Goal: Transaction & Acquisition: Purchase product/service

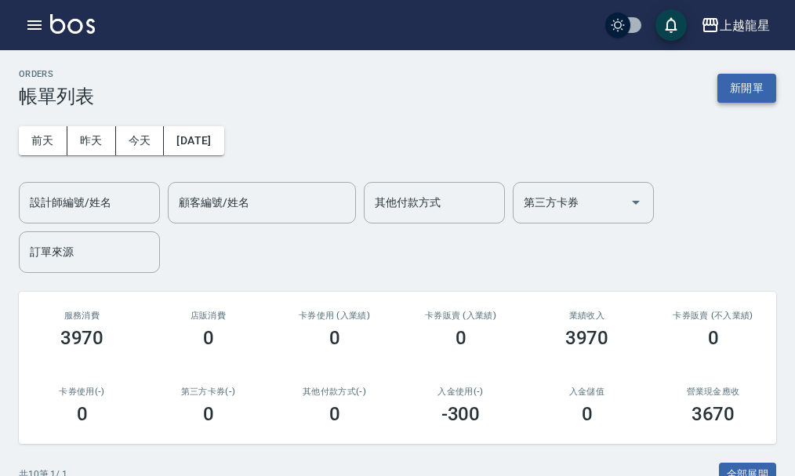
click at [729, 88] on button "新開單" at bounding box center [747, 88] width 59 height 29
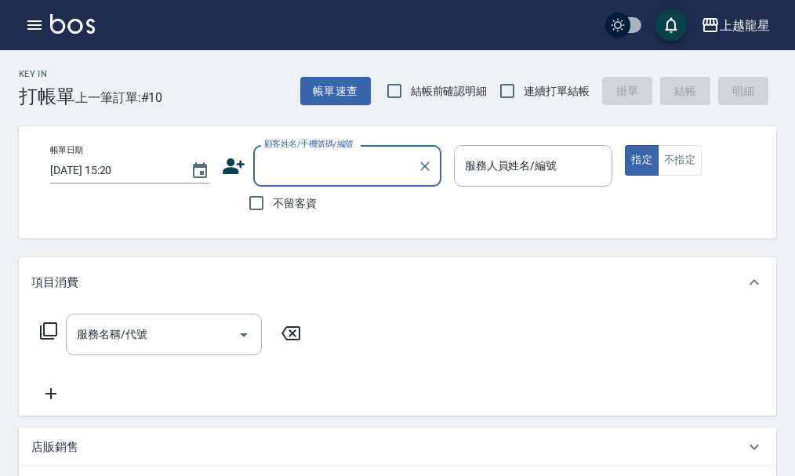
type input "ㄗ"
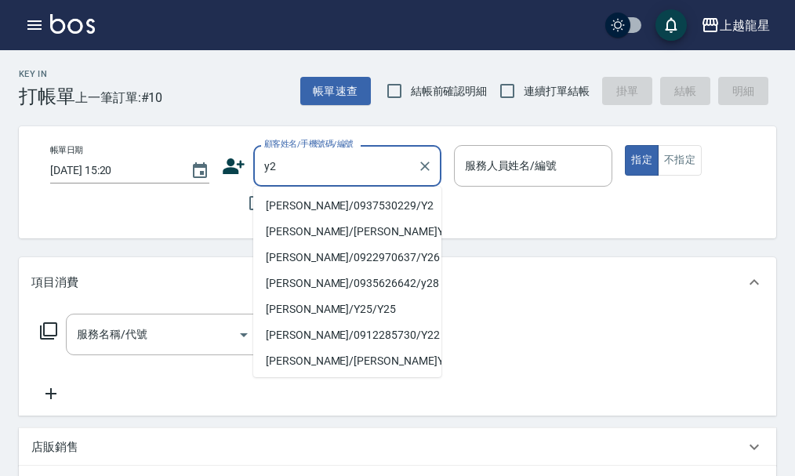
click at [299, 202] on li "[PERSON_NAME]/0937530229/Y2" at bounding box center [347, 206] width 188 height 26
type input "[PERSON_NAME]/0937530229/Y2"
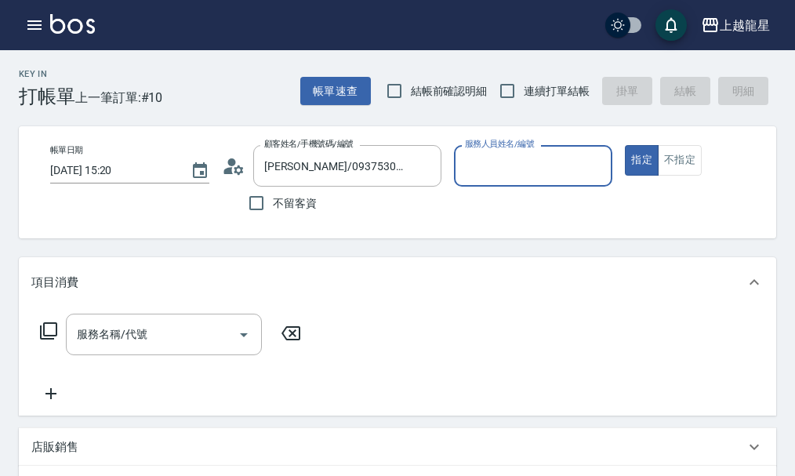
type input "淑雲-25"
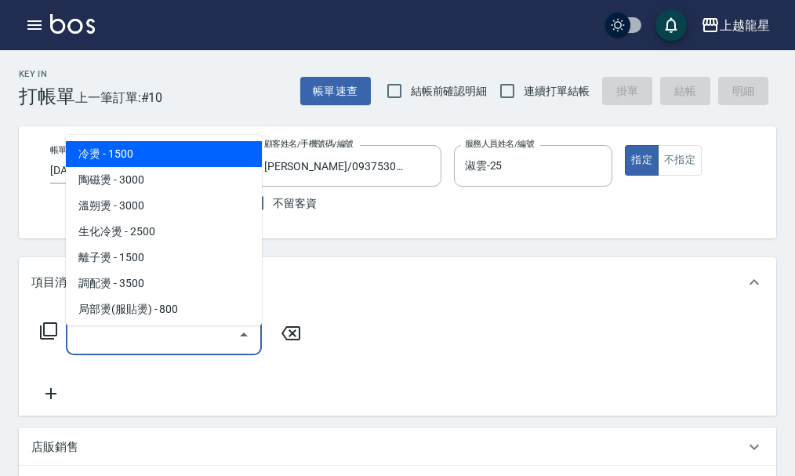
click at [163, 340] on input "服務名稱/代號" at bounding box center [152, 334] width 158 height 27
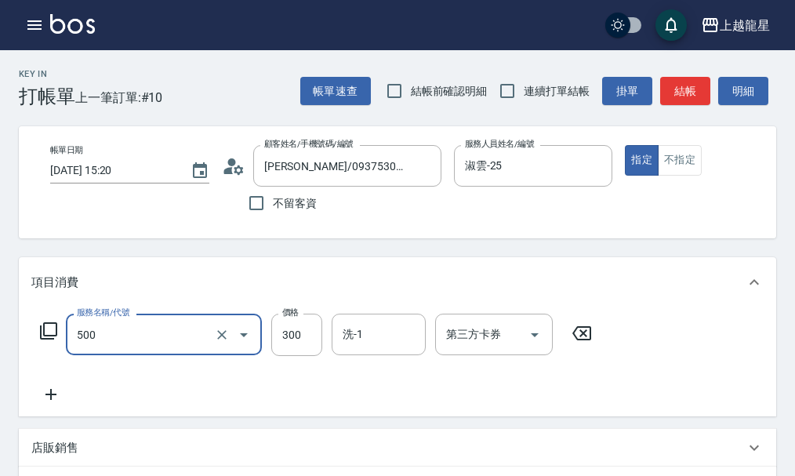
type input "一般洗髮(500)"
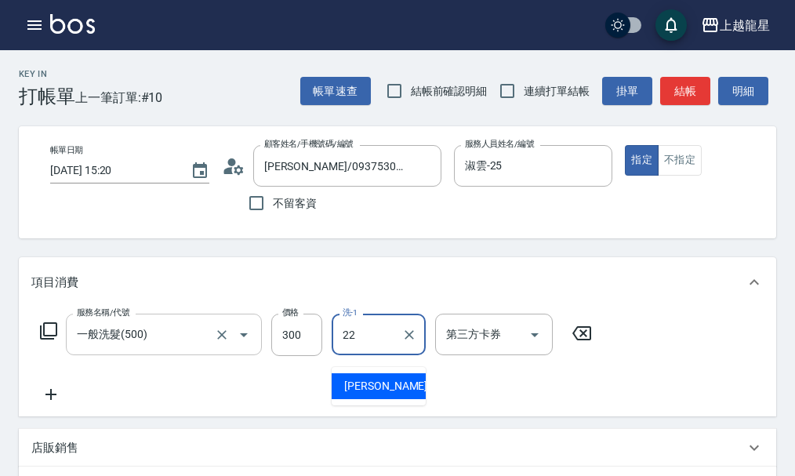
type input "[PERSON_NAME]-22"
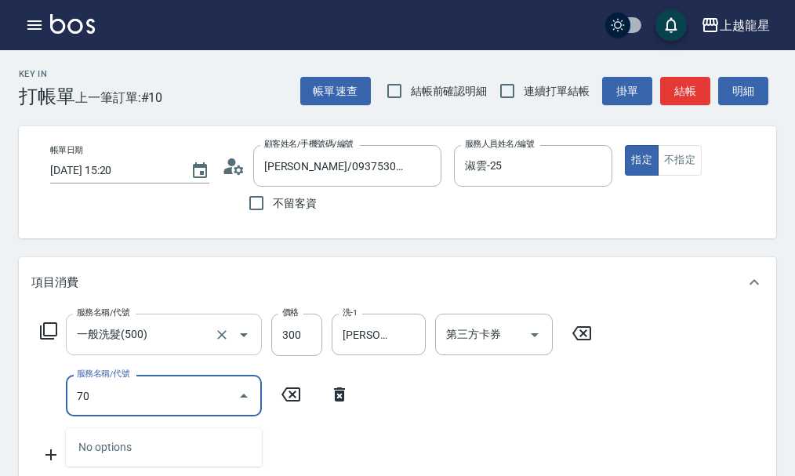
type input "708"
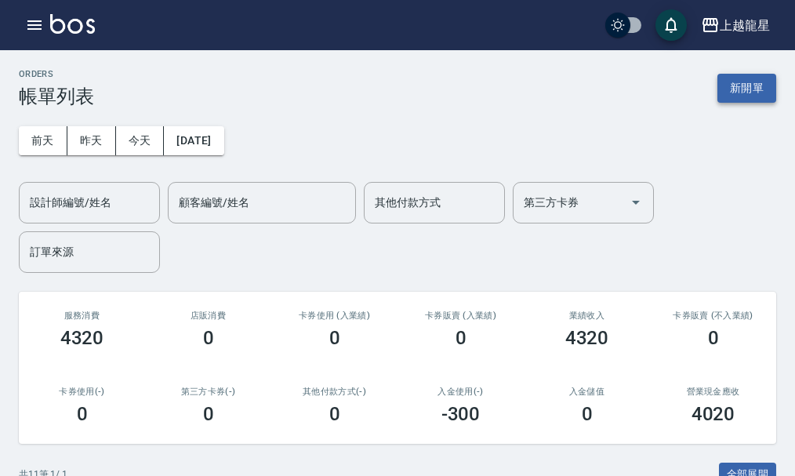
click at [727, 77] on button "新開單" at bounding box center [747, 88] width 59 height 29
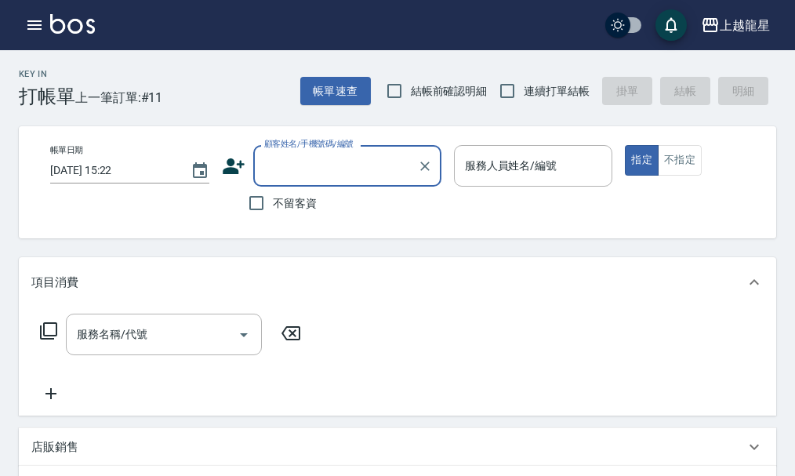
click at [292, 152] on input "顧客姓名/手機號碼/編號" at bounding box center [335, 165] width 151 height 27
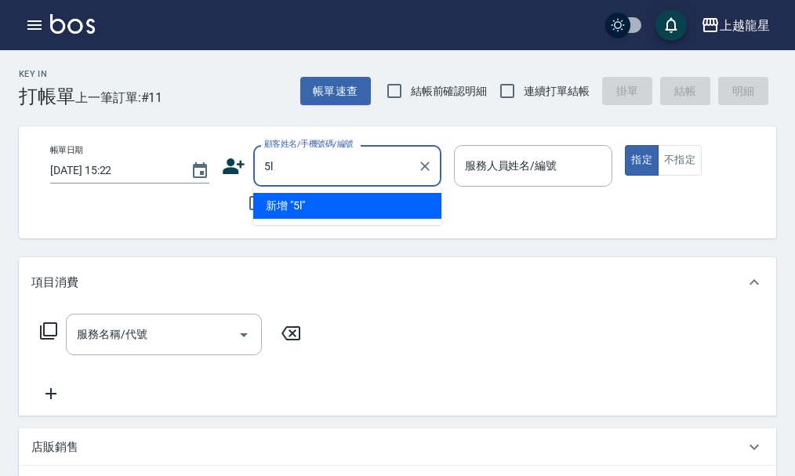
type input "5"
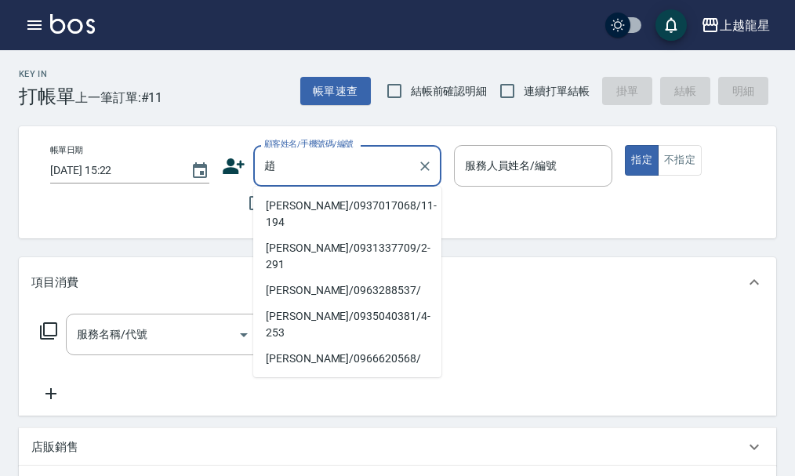
click at [307, 202] on li "[PERSON_NAME]/0937017068/11-194" at bounding box center [347, 214] width 188 height 42
type input "[PERSON_NAME]/0937017068/11-194"
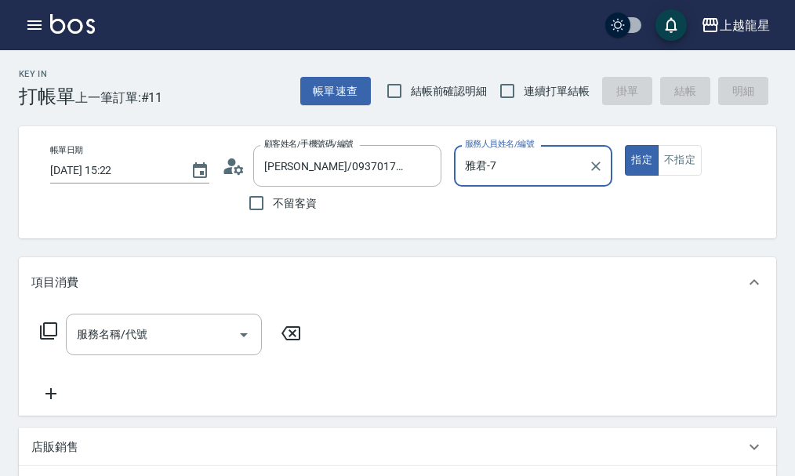
click at [540, 175] on input "雅君-7" at bounding box center [522, 165] width 122 height 27
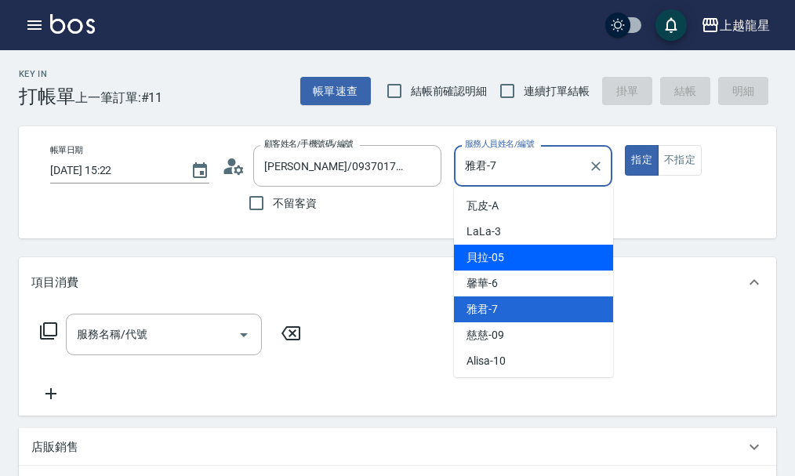
scroll to position [314, 0]
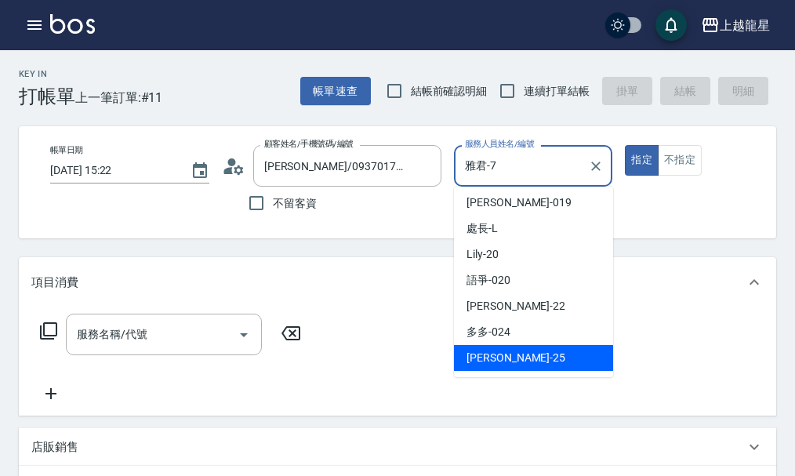
click at [490, 354] on span "淑雲 -25" at bounding box center [516, 358] width 99 height 16
type input "淑雲-25"
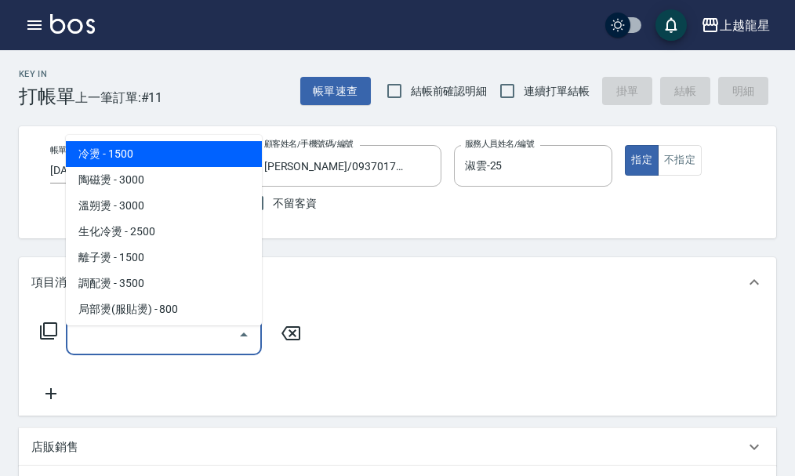
click at [143, 348] on input "服務名稱/代號" at bounding box center [152, 334] width 158 height 27
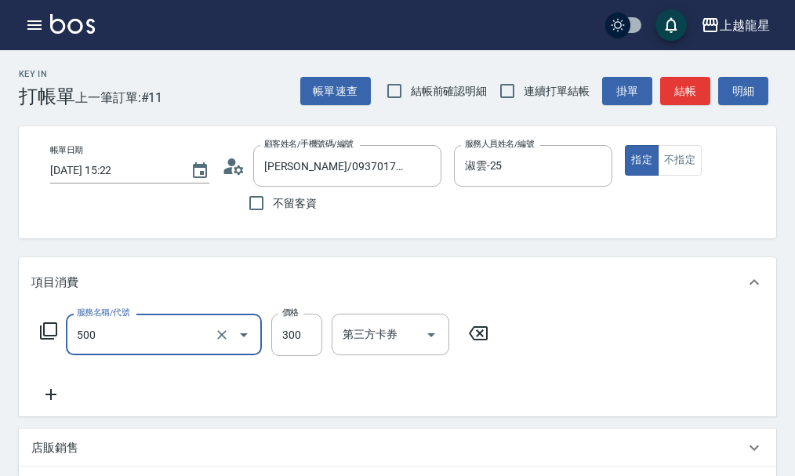
type input "一般洗髮(500)"
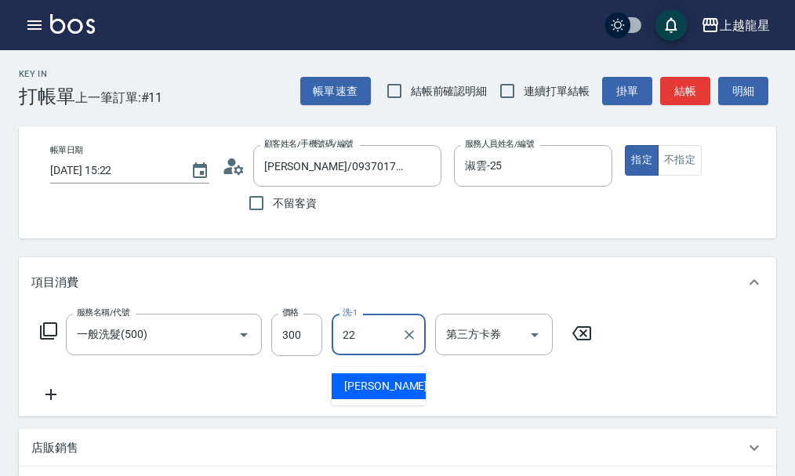
type input "22"
click at [339, 264] on div "Key In 打帳單 上一筆訂單:#11 帳單速查 結帳前確認明細 連續打單結帳 掛單 結帳 明細 帳單日期 [DATE] 15:22 顧客姓名/手機號碼/編…" at bounding box center [397, 460] width 795 height 821
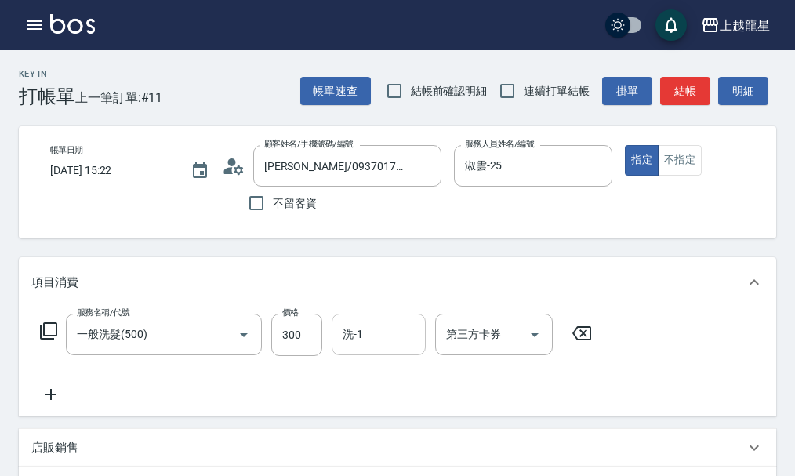
click at [369, 348] on input "洗-1" at bounding box center [379, 334] width 80 height 27
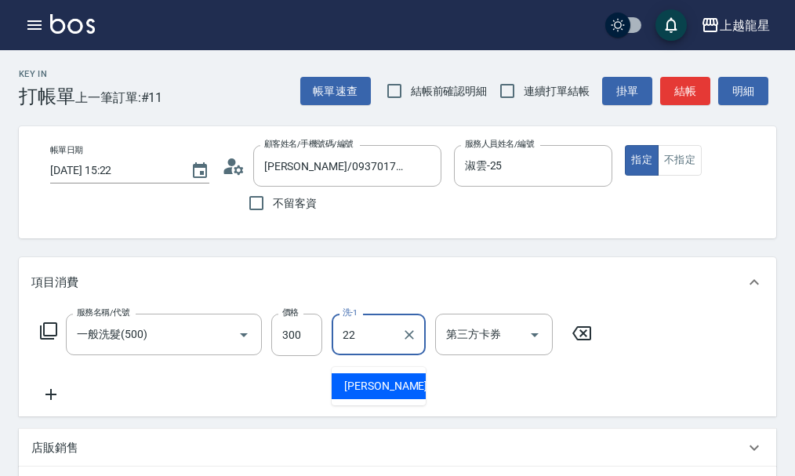
type input "[PERSON_NAME]-22"
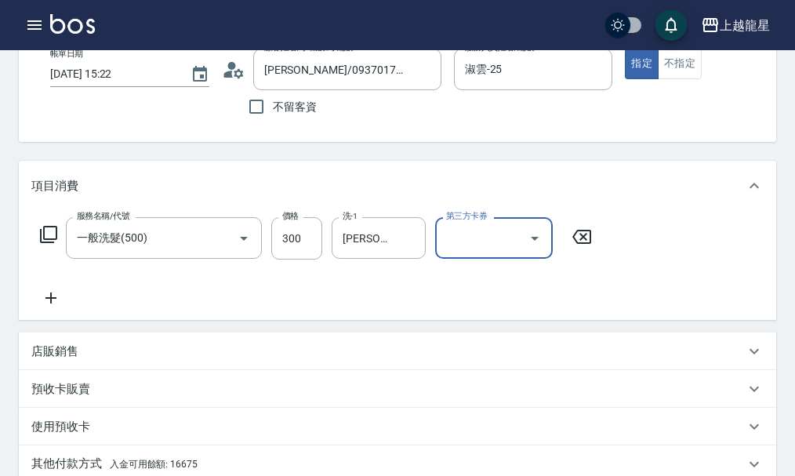
scroll to position [235, 0]
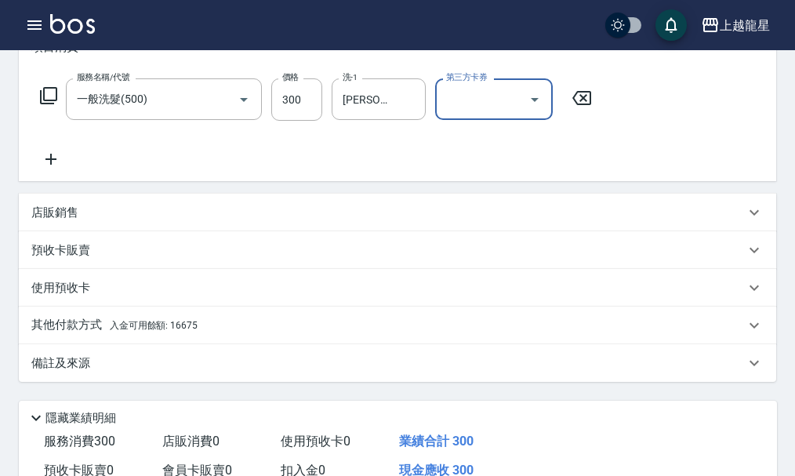
click at [203, 332] on div "其他付款方式 入金可用餘額: 16675" at bounding box center [388, 325] width 714 height 17
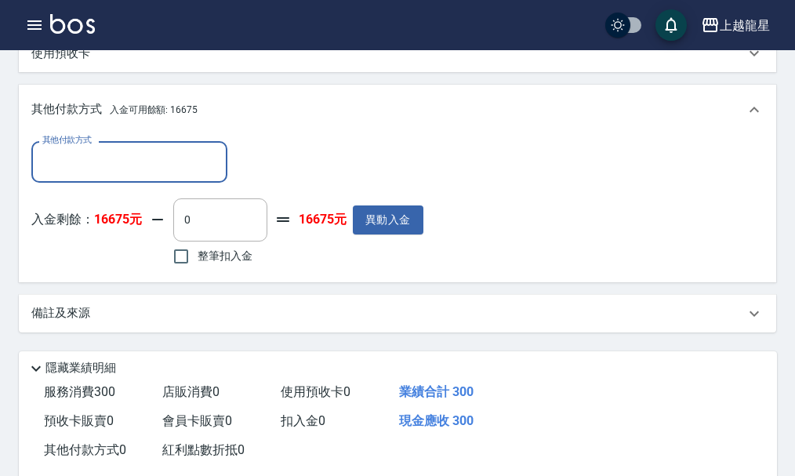
scroll to position [471, 0]
click at [182, 261] on input "整筆扣入金" at bounding box center [181, 255] width 33 height 33
checkbox input "true"
type input "300"
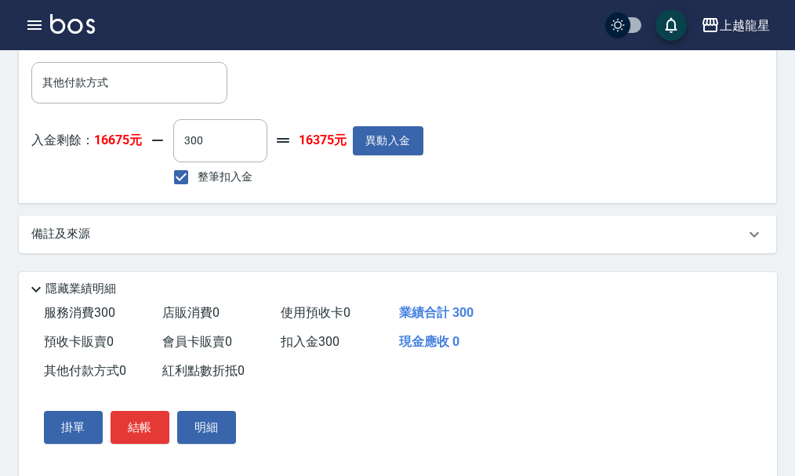
scroll to position [598, 0]
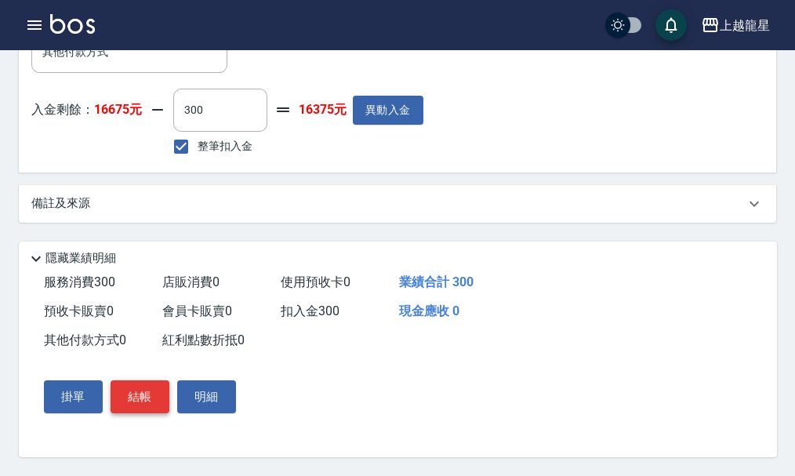
click at [147, 409] on button "結帳" at bounding box center [140, 396] width 59 height 33
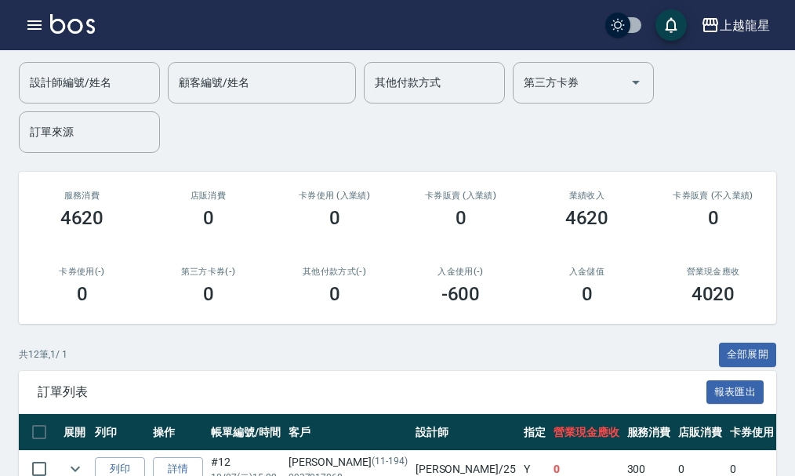
scroll to position [235, 0]
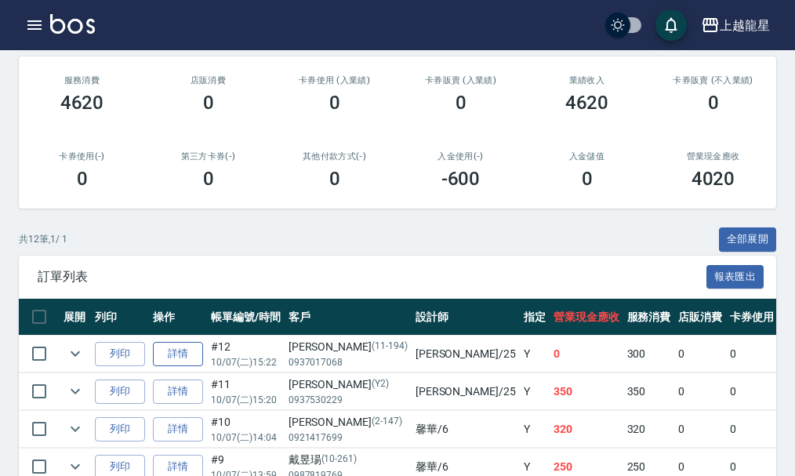
click at [178, 354] on link "詳情" at bounding box center [178, 354] width 50 height 24
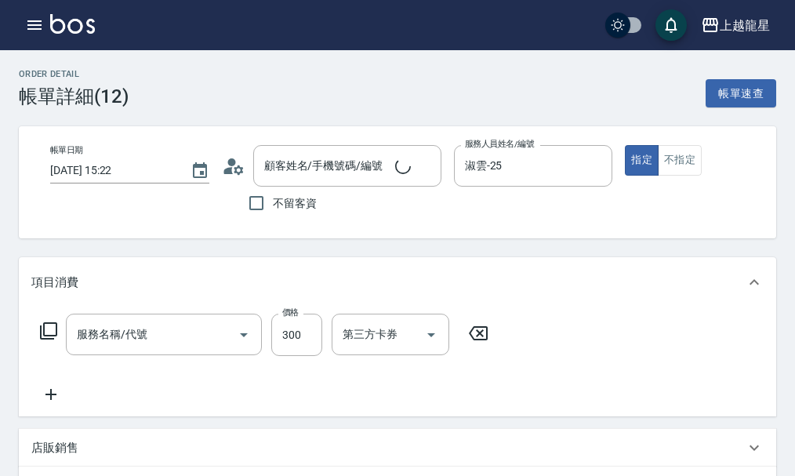
type input "[DATE] 15:22"
type input "淑雲-25"
type input "[PERSON_NAME]/0937017068/11-194"
type input "一般洗髮(500)"
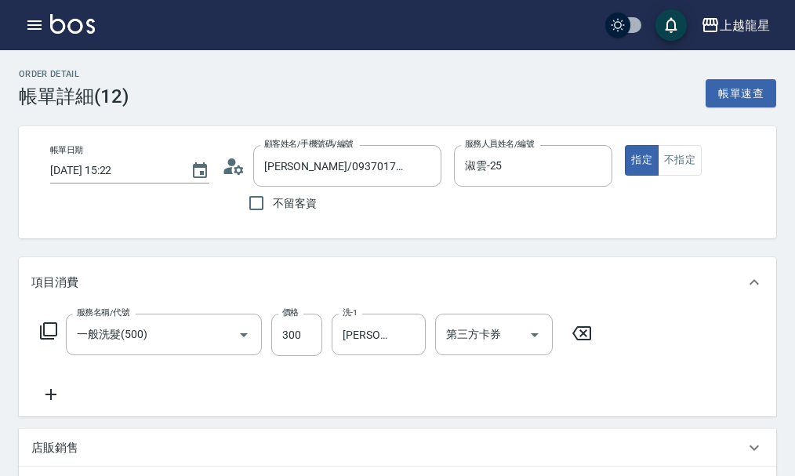
click at [44, 404] on icon at bounding box center [50, 394] width 39 height 19
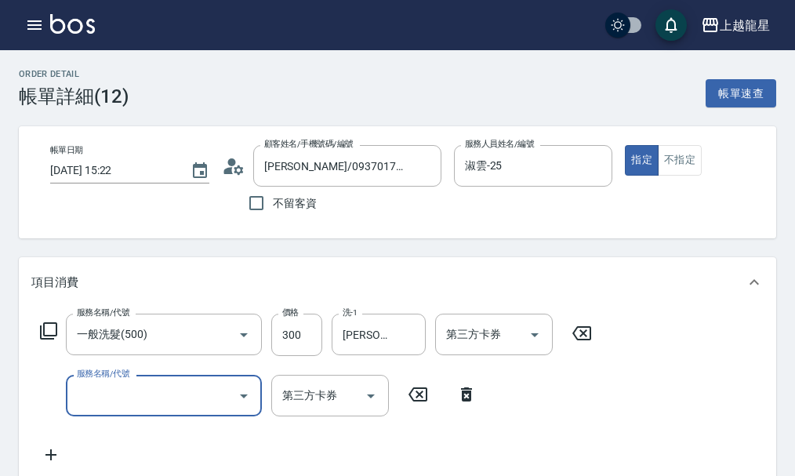
click at [158, 401] on input "服務名稱/代號" at bounding box center [152, 395] width 158 height 27
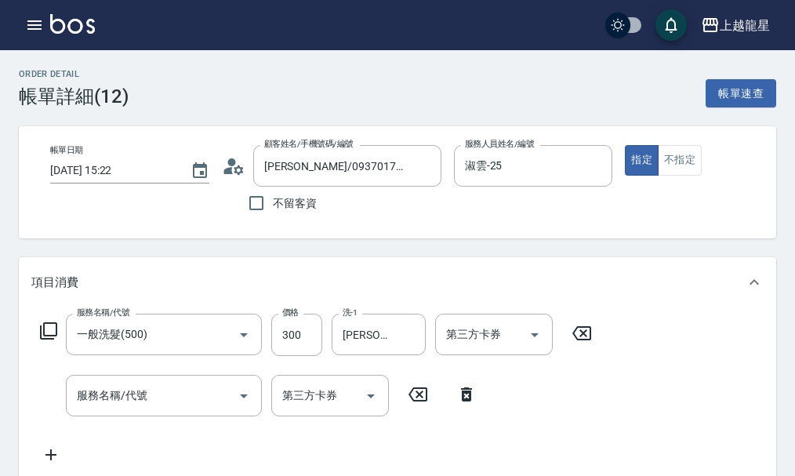
click at [49, 338] on icon at bounding box center [48, 331] width 19 height 19
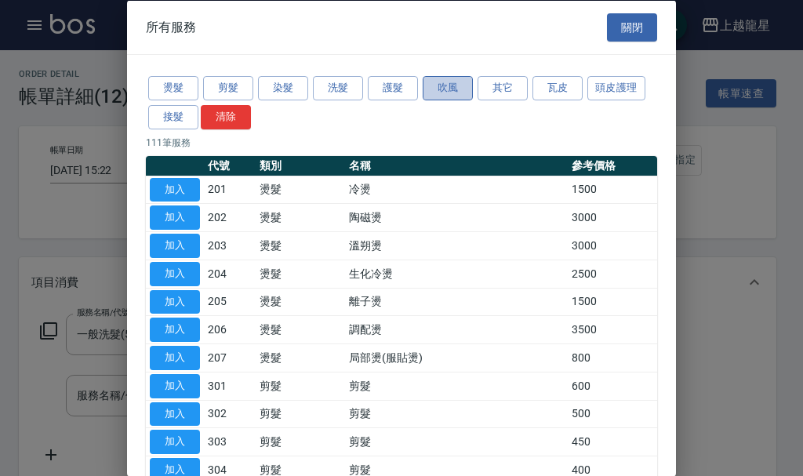
click at [462, 95] on button "吹風" at bounding box center [448, 88] width 50 height 24
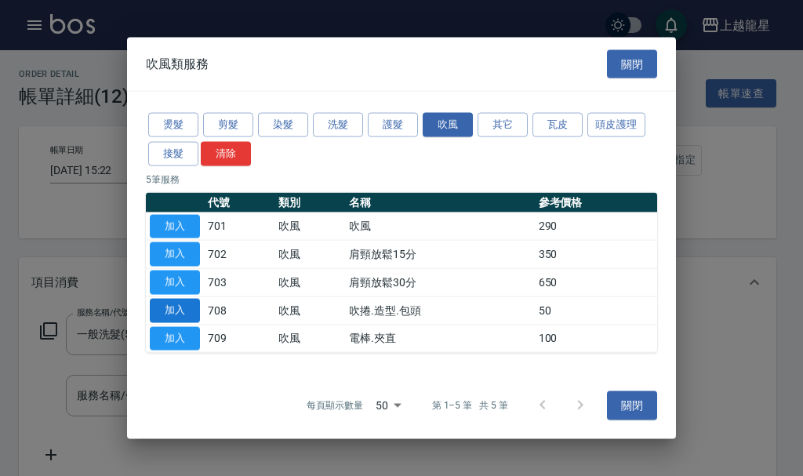
click at [183, 316] on button "加入" at bounding box center [175, 310] width 50 height 24
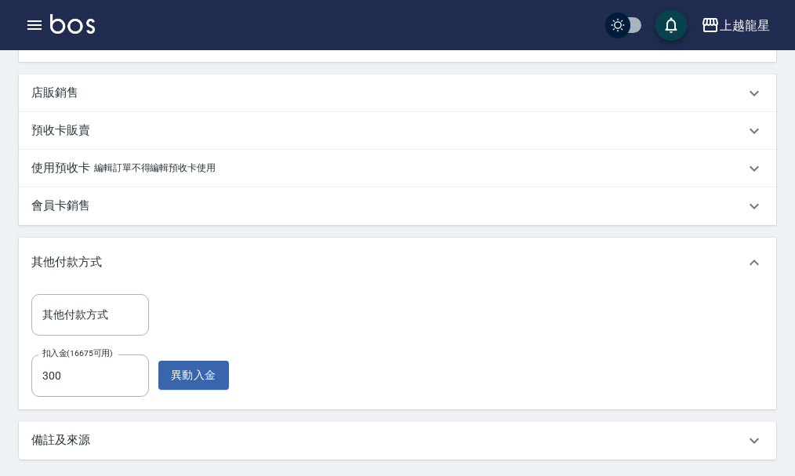
scroll to position [641, 0]
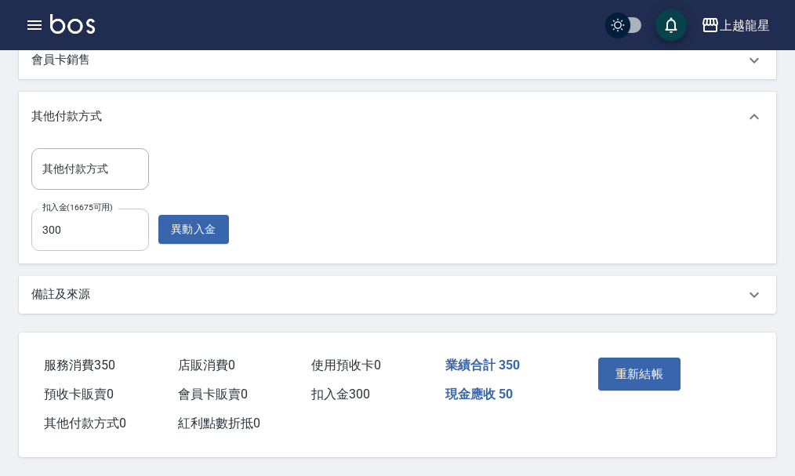
click at [115, 225] on input "300" at bounding box center [90, 230] width 118 height 42
click at [49, 221] on input "0350" at bounding box center [90, 230] width 118 height 42
click at [95, 230] on input "350" at bounding box center [90, 230] width 118 height 42
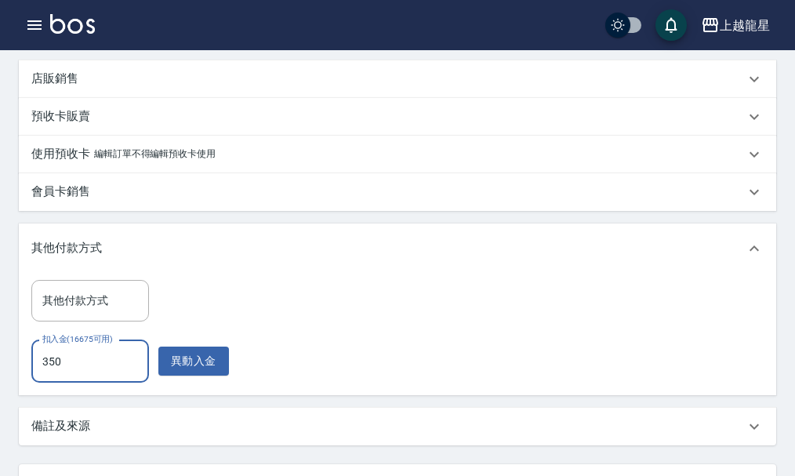
scroll to position [485, 0]
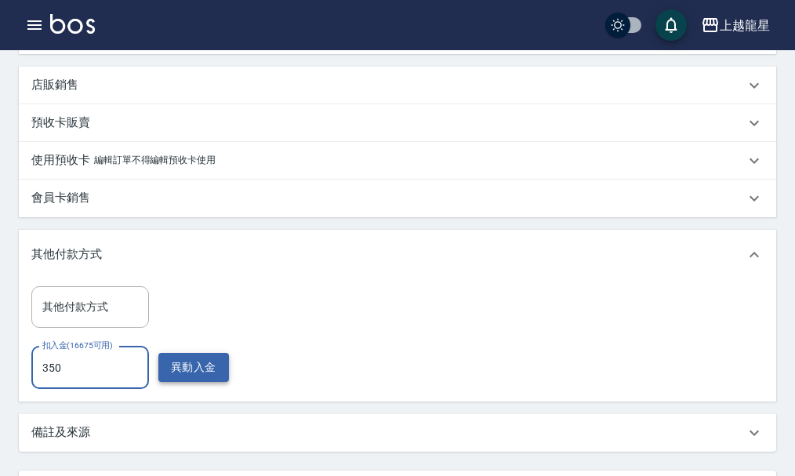
type input "350"
click at [191, 380] on button "異動入金" at bounding box center [193, 367] width 71 height 29
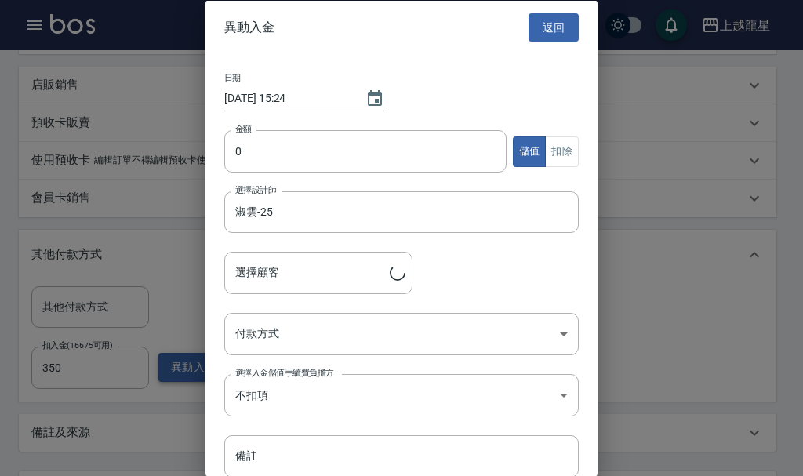
type input "[PERSON_NAME]/0937017068/11-194"
click at [171, 236] on div at bounding box center [401, 238] width 803 height 476
click at [550, 32] on button "返回" at bounding box center [554, 27] width 50 height 29
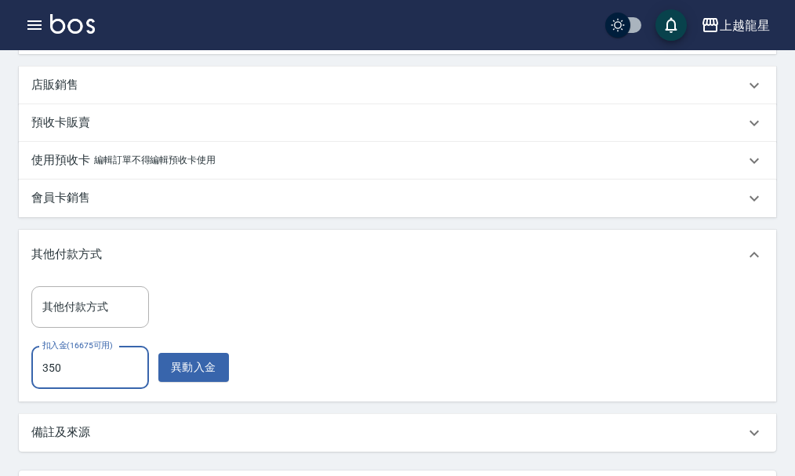
click at [79, 379] on input "350" at bounding box center [90, 368] width 118 height 42
click at [202, 325] on div "其他付款方式 其他付款方式" at bounding box center [130, 307] width 198 height 42
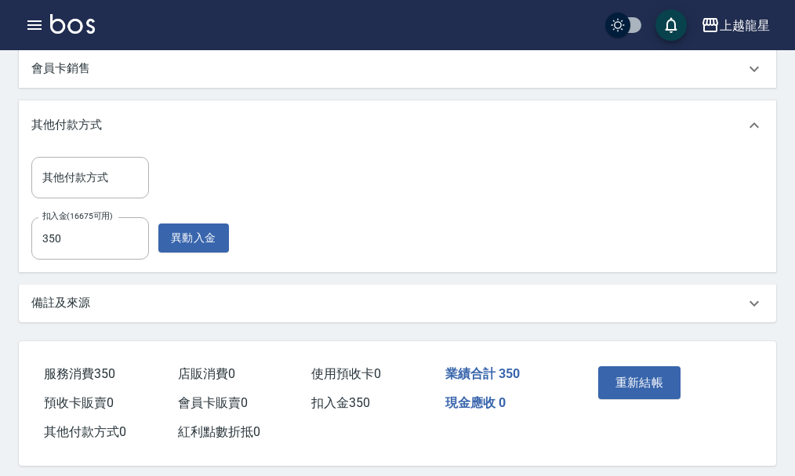
scroll to position [641, 0]
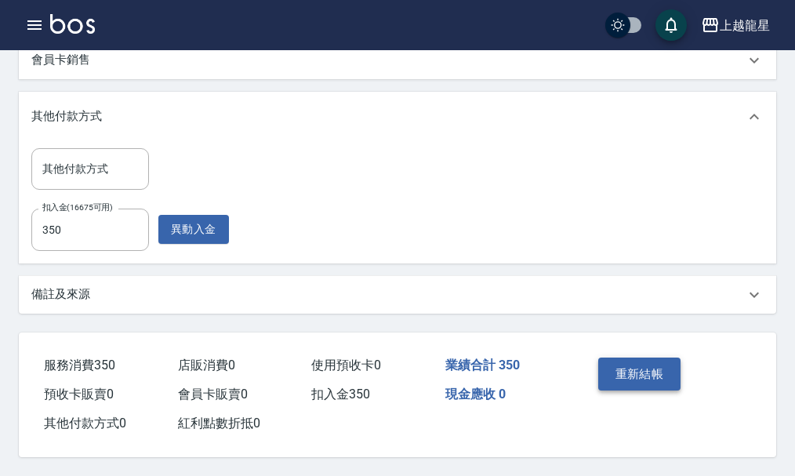
click at [615, 365] on button "重新結帳" at bounding box center [639, 374] width 83 height 33
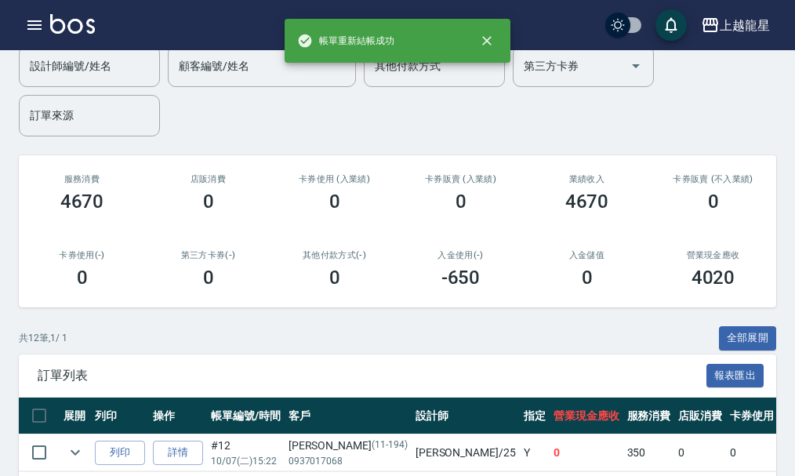
scroll to position [314, 0]
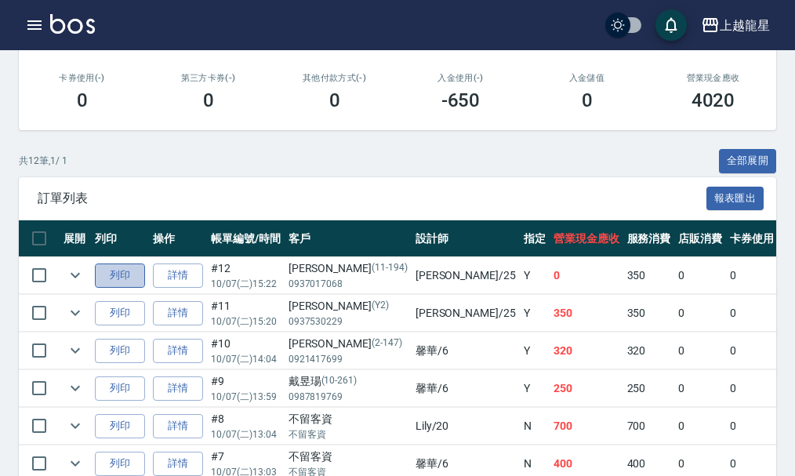
click at [132, 270] on button "列印" at bounding box center [120, 275] width 50 height 24
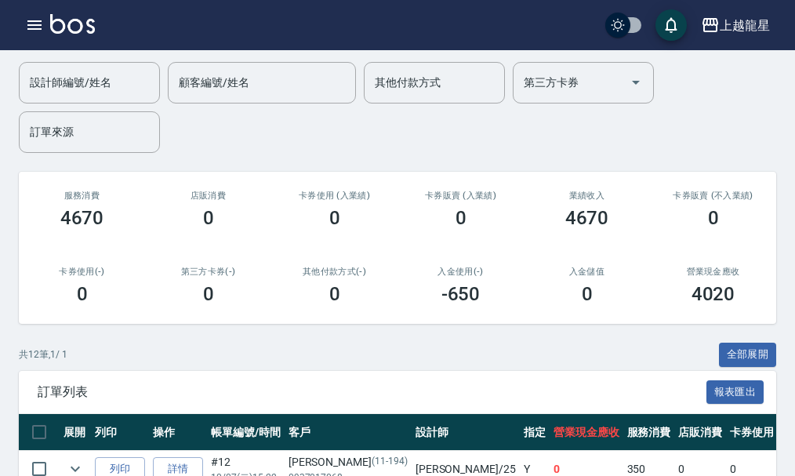
scroll to position [0, 0]
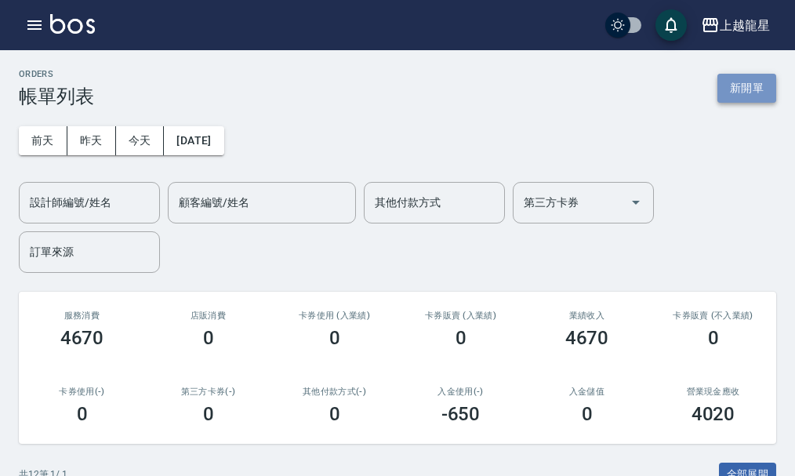
click at [758, 83] on button "新開單" at bounding box center [747, 88] width 59 height 29
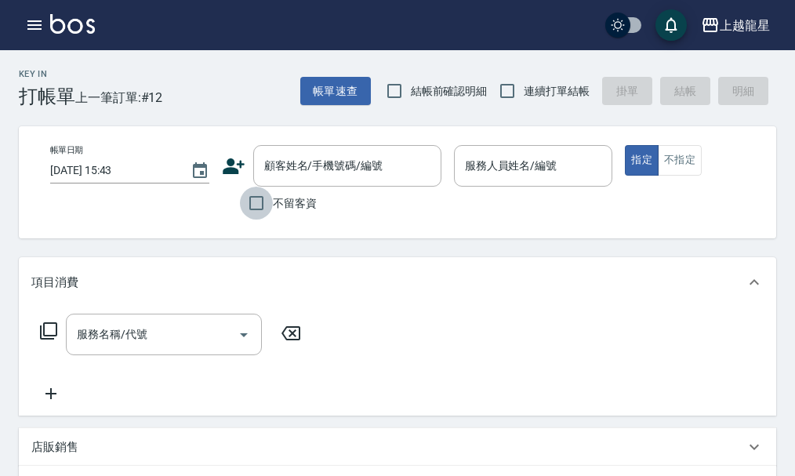
click at [265, 210] on input "不留客資" at bounding box center [256, 203] width 33 height 33
checkbox input "true"
click at [468, 166] on input "服務人員姓名/編號" at bounding box center [533, 165] width 145 height 27
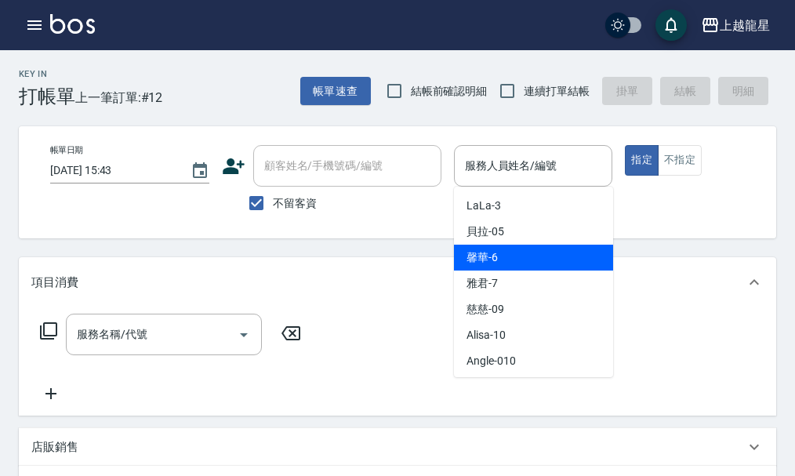
click at [521, 257] on div "馨華 -6" at bounding box center [533, 258] width 159 height 26
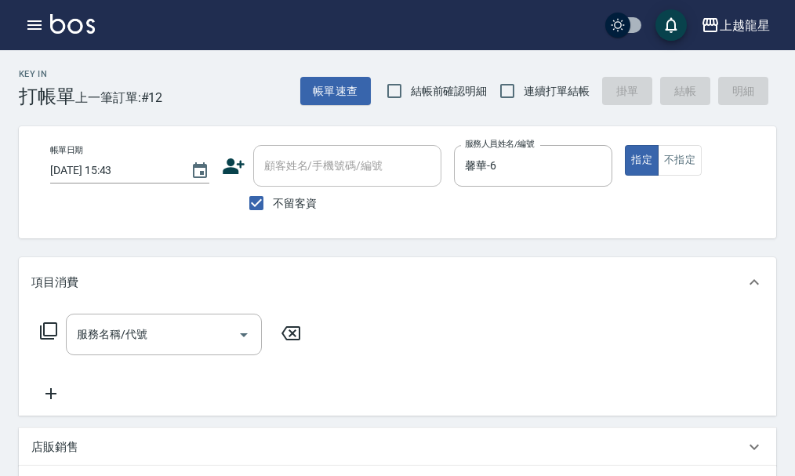
type input "馨華-6"
click at [187, 341] on input "服務名稱/代號" at bounding box center [152, 334] width 158 height 27
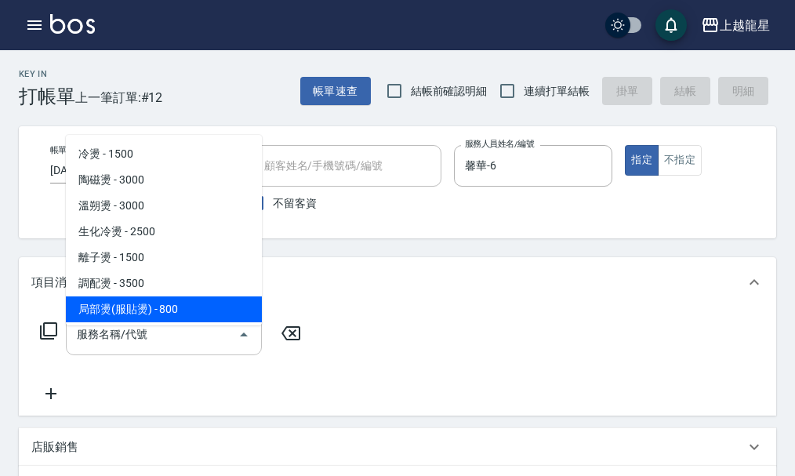
click at [169, 348] on input "服務名稱/代號" at bounding box center [152, 334] width 158 height 27
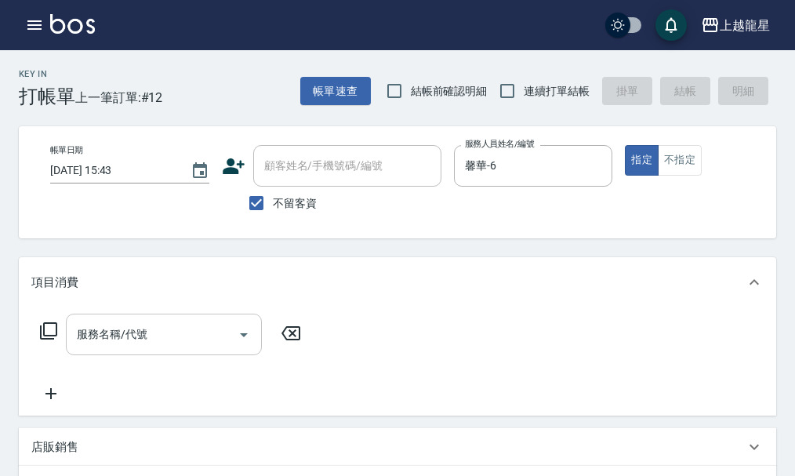
click at [200, 339] on input "服務名稱/代號" at bounding box center [152, 334] width 158 height 27
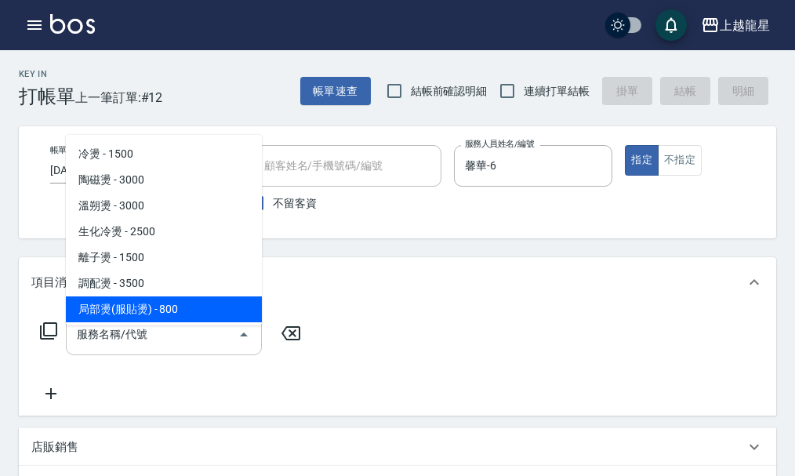
click at [107, 348] on input "服務名稱/代號" at bounding box center [152, 334] width 158 height 27
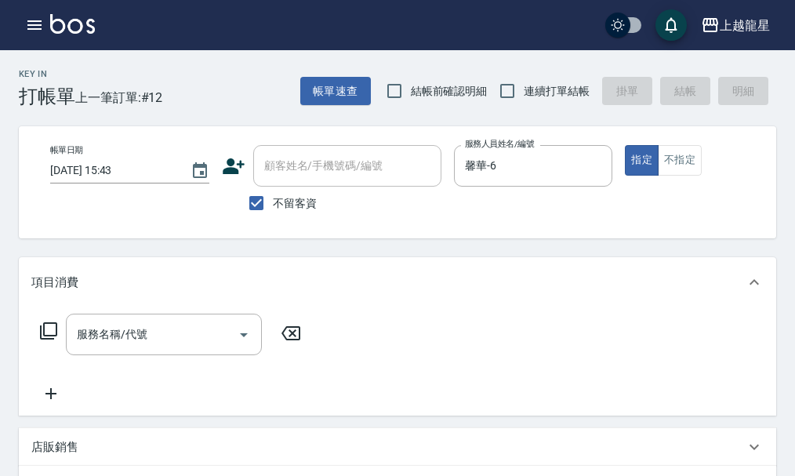
click at [63, 347] on div "服務名稱/代號 服務名稱/代號" at bounding box center [170, 335] width 279 height 42
click at [48, 340] on icon at bounding box center [48, 331] width 19 height 19
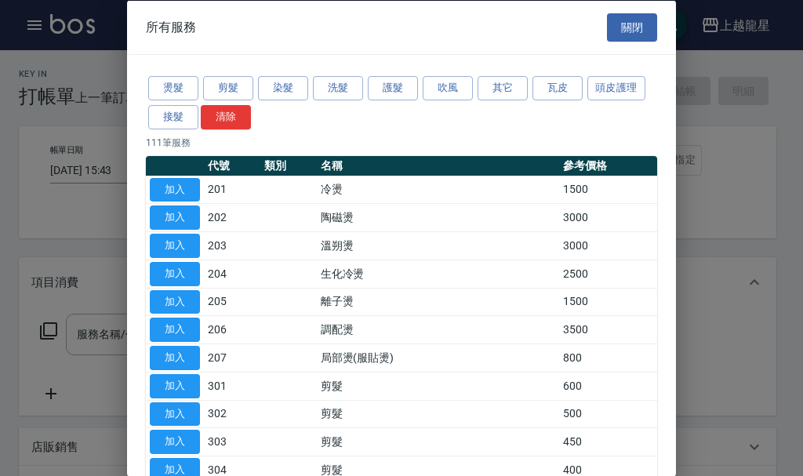
click at [47, 161] on div at bounding box center [401, 238] width 803 height 476
click at [623, 28] on button "關閉" at bounding box center [632, 27] width 50 height 29
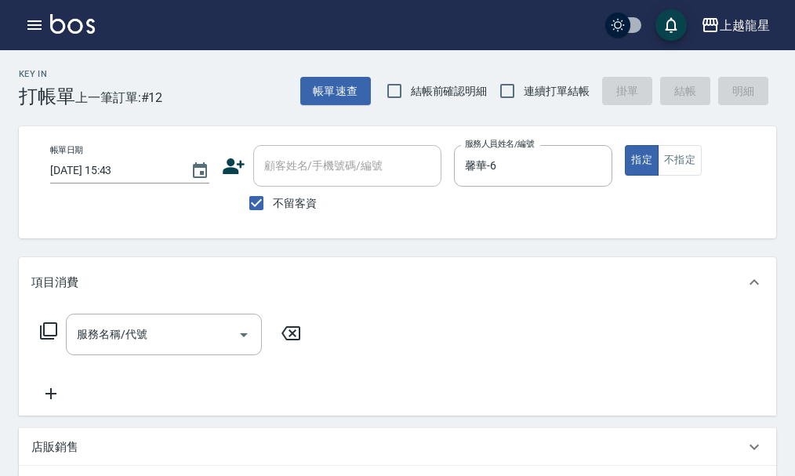
click at [54, 403] on icon at bounding box center [50, 393] width 39 height 19
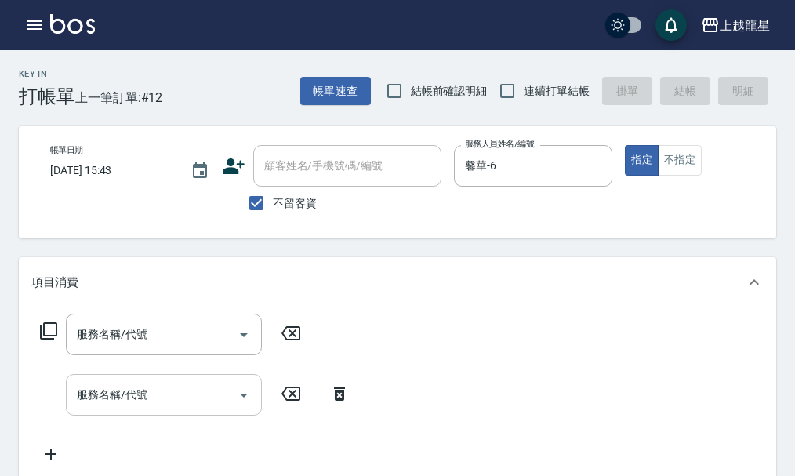
click at [96, 403] on div "服務名稱/代號 服務名稱/代號" at bounding box center [164, 395] width 196 height 42
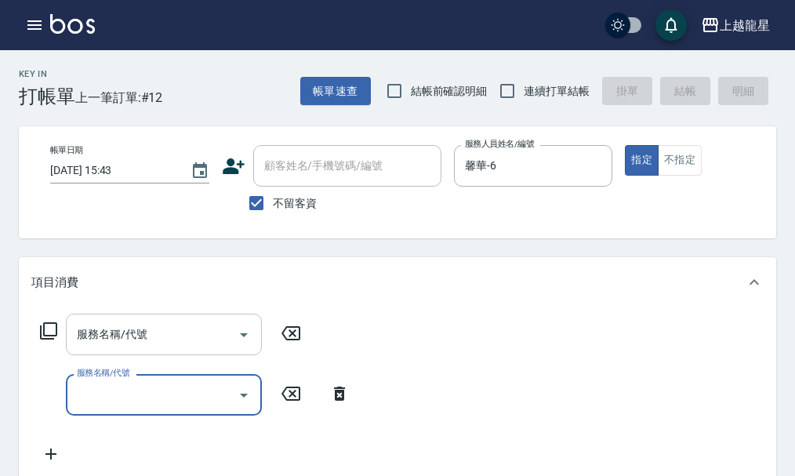
click at [136, 346] on input "服務名稱/代號" at bounding box center [152, 334] width 158 height 27
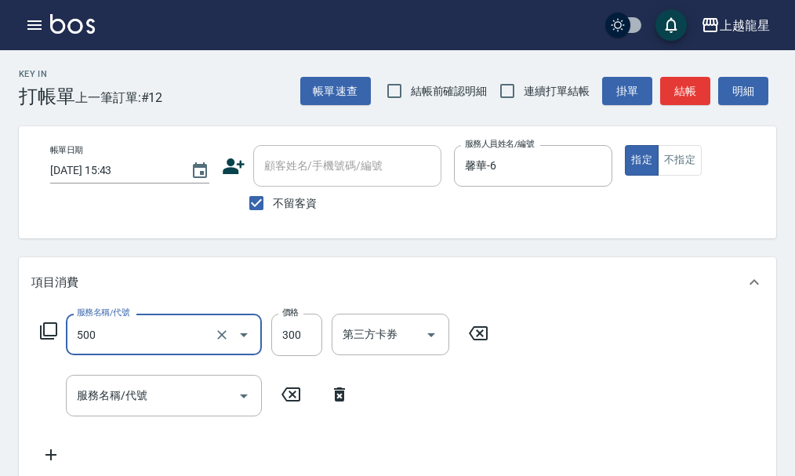
type input "一般洗髮(500)"
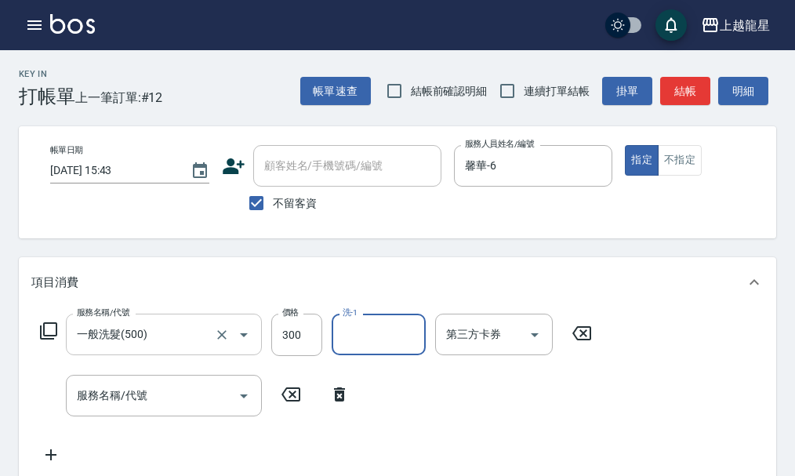
type input "3"
type input "[PERSON_NAME]-22"
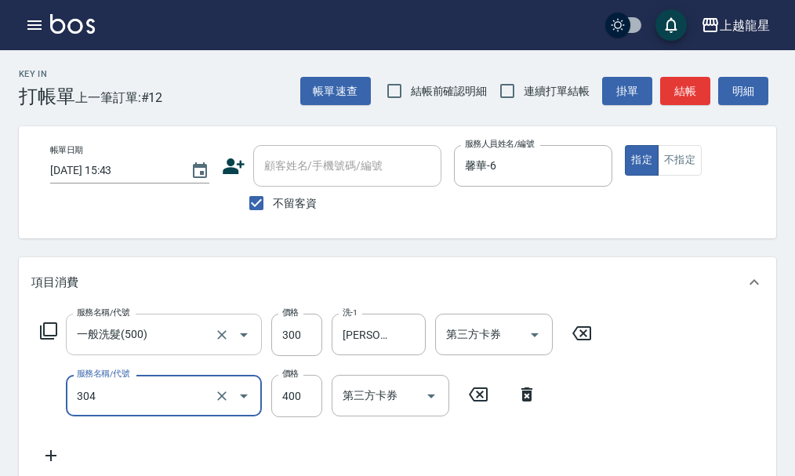
type input "剪髮(304)"
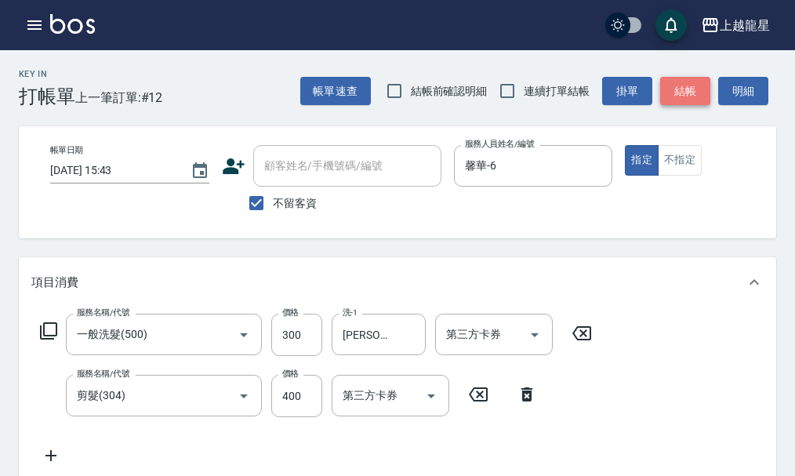
click at [691, 102] on button "結帳" at bounding box center [685, 91] width 50 height 29
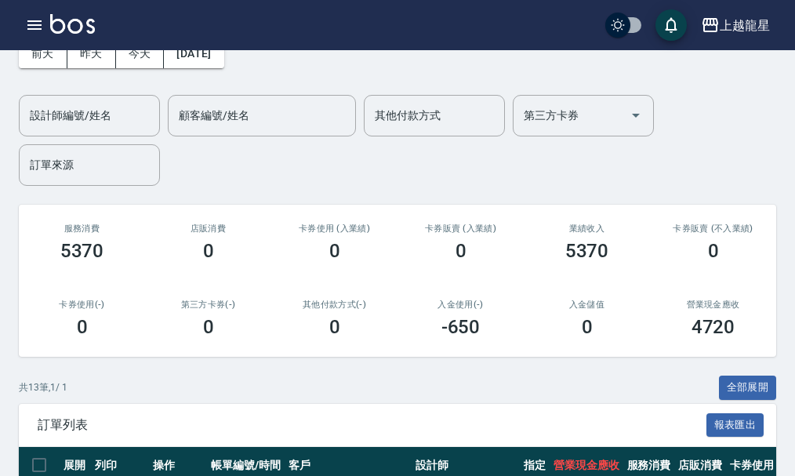
scroll to position [235, 0]
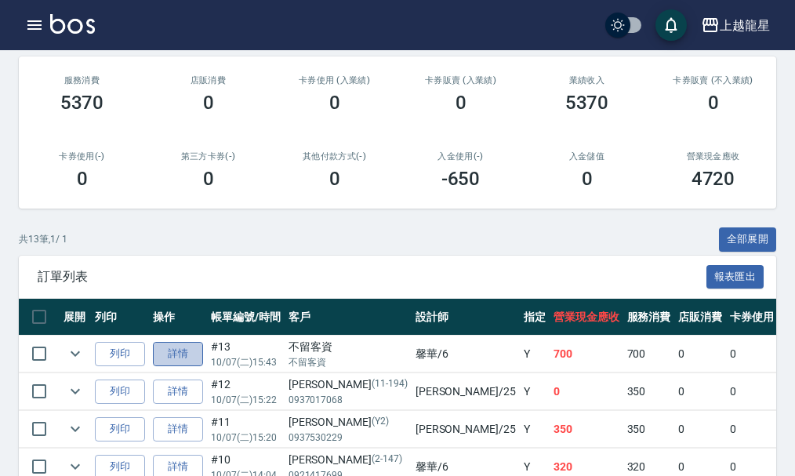
click at [182, 351] on link "詳情" at bounding box center [178, 354] width 50 height 24
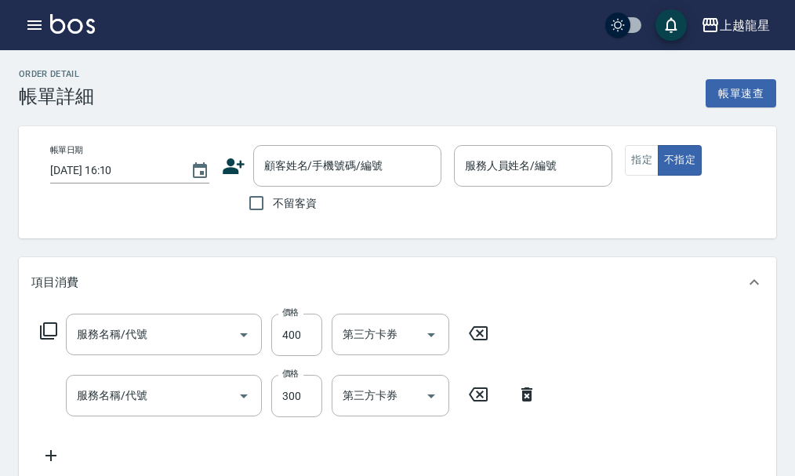
type input "剪髮(304)"
type input "一般洗髮(500)"
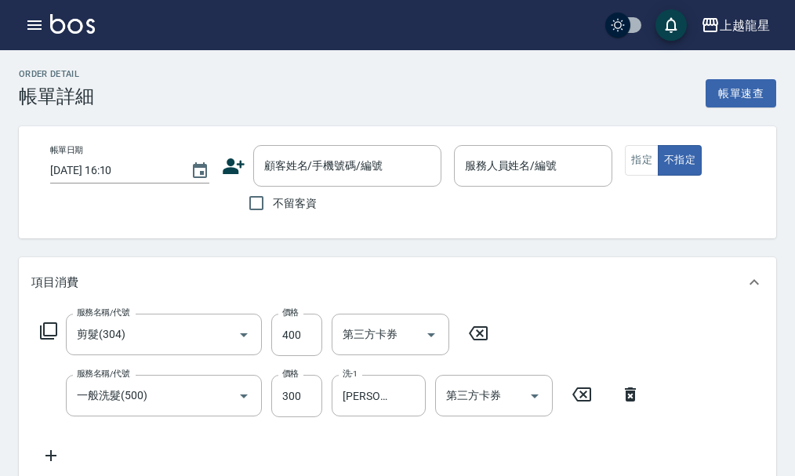
type input "[DATE] 15:43"
checkbox input "true"
type input "馨華-6"
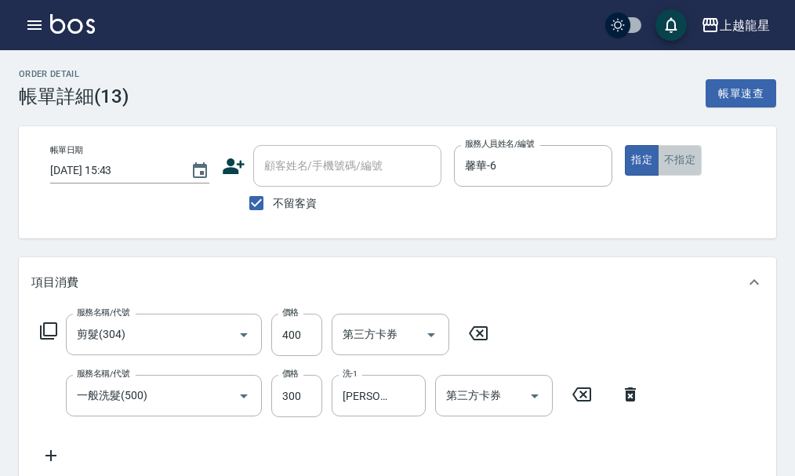
click at [685, 158] on button "不指定" at bounding box center [680, 160] width 44 height 31
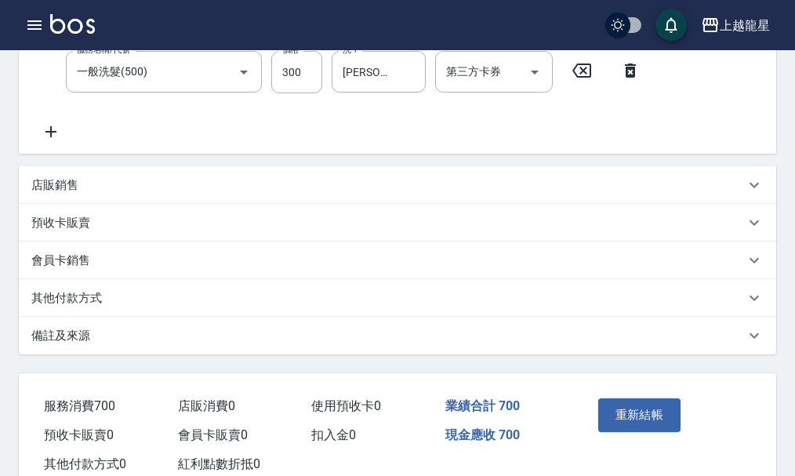
scroll to position [383, 0]
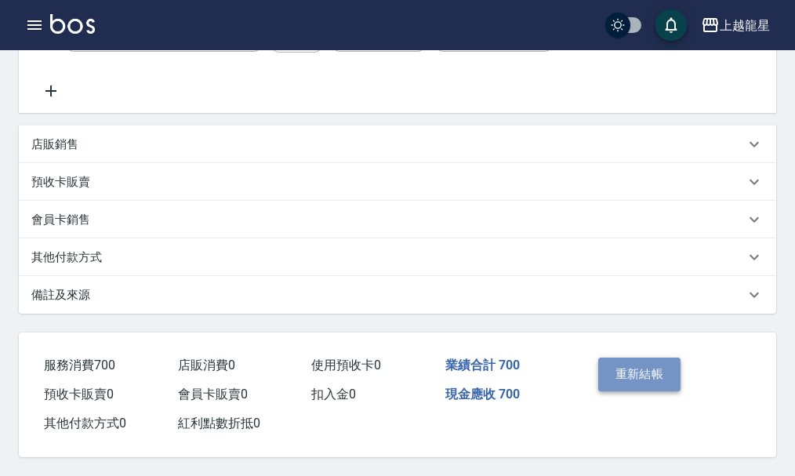
click at [651, 370] on button "重新結帳" at bounding box center [639, 374] width 83 height 33
